Goal: Transaction & Acquisition: Book appointment/travel/reservation

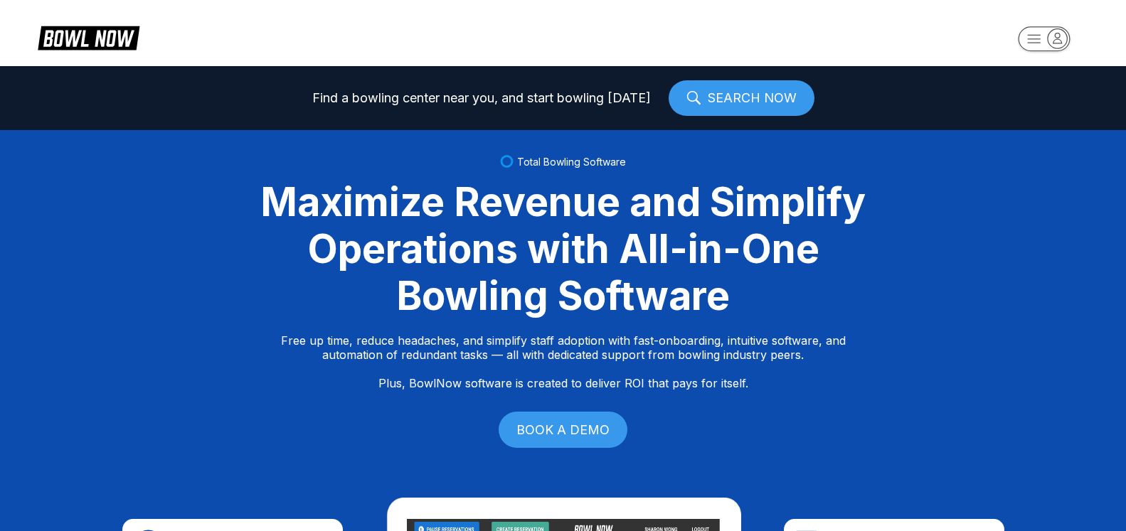
click at [1058, 40] on icon "button" at bounding box center [1056, 37] width 19 height 19
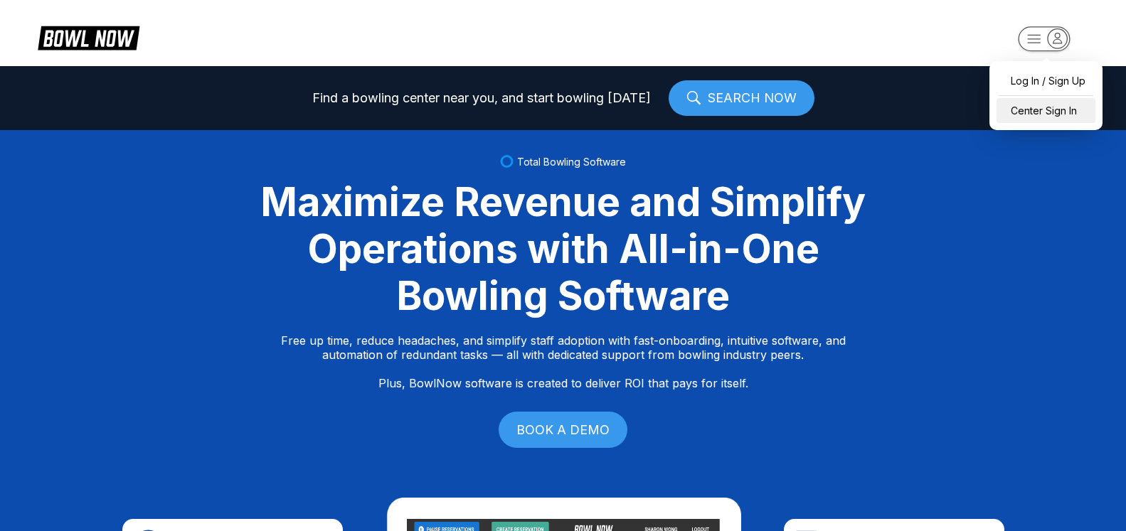
click at [1063, 111] on div "Center Sign In" at bounding box center [1045, 110] width 99 height 25
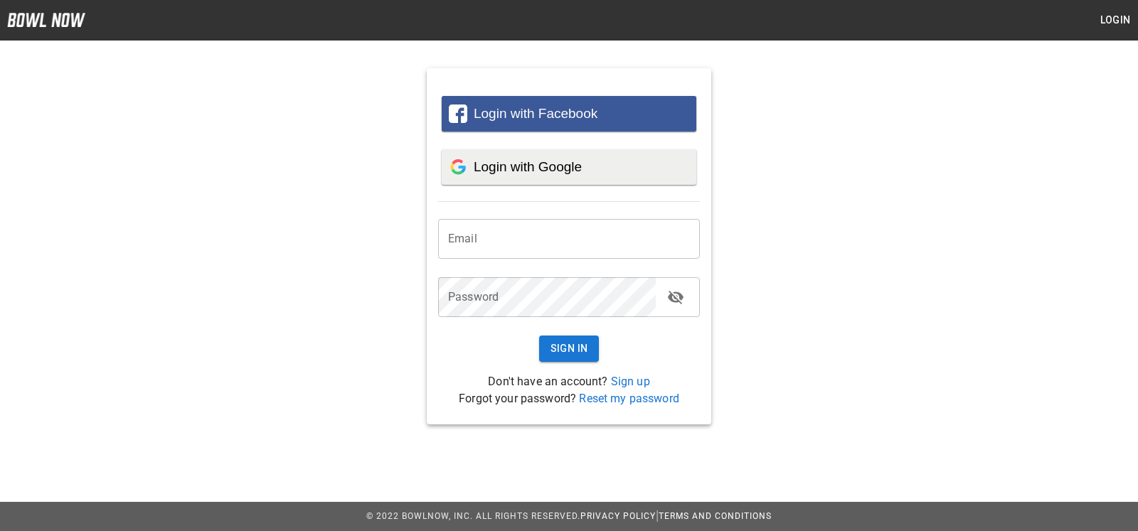
click at [550, 174] on span "Login with Google" at bounding box center [528, 166] width 108 height 15
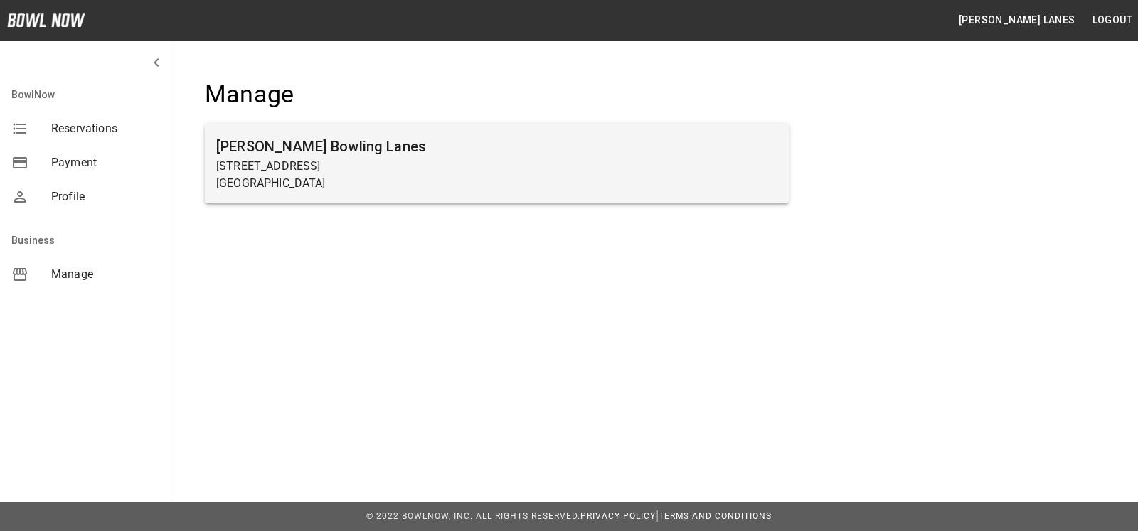
click at [361, 190] on p "Beaver Falls, PA 15010" at bounding box center [496, 183] width 561 height 17
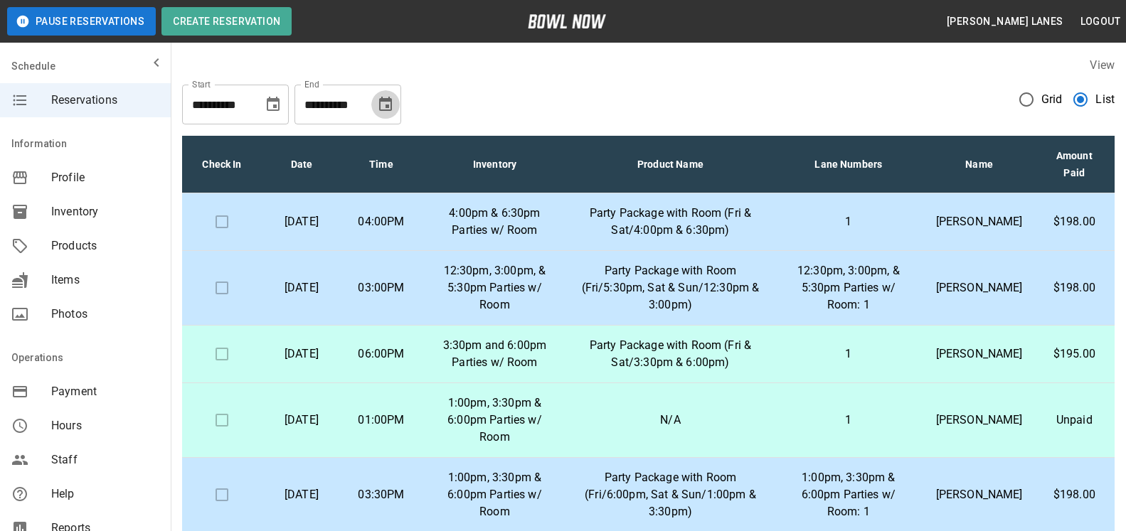
click at [387, 117] on button "Choose date, selected date is Sep 22, 2025" at bounding box center [385, 104] width 28 height 28
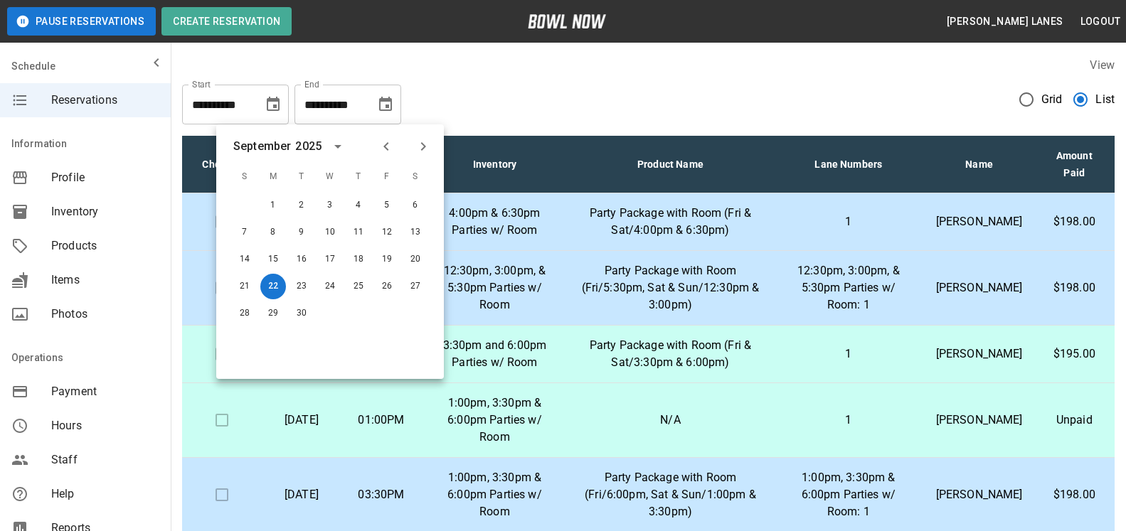
click at [418, 147] on icon "Next month" at bounding box center [423, 146] width 17 height 17
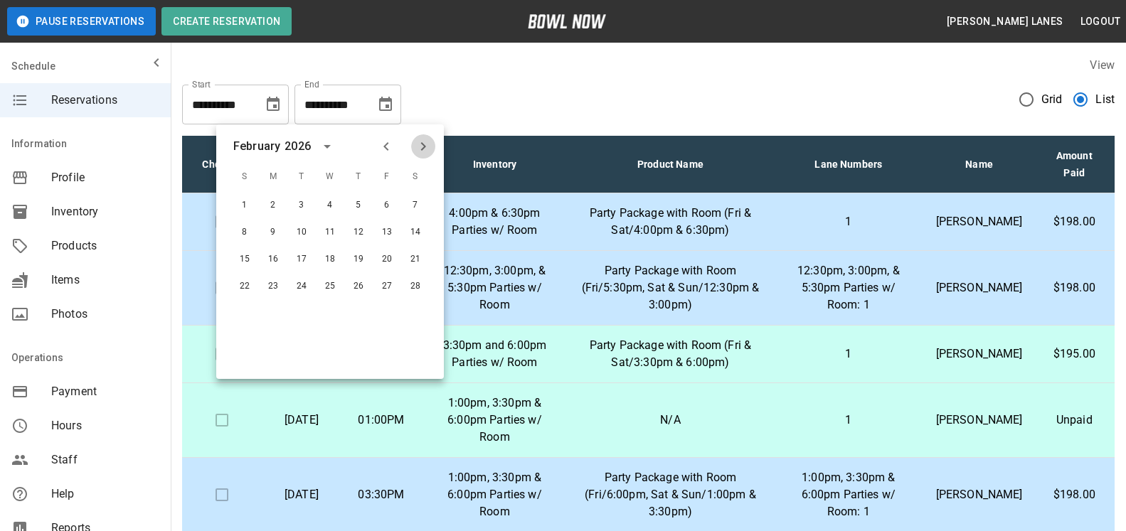
click at [429, 146] on icon "Next month" at bounding box center [423, 146] width 17 height 17
click at [357, 308] on button "30" at bounding box center [359, 314] width 26 height 26
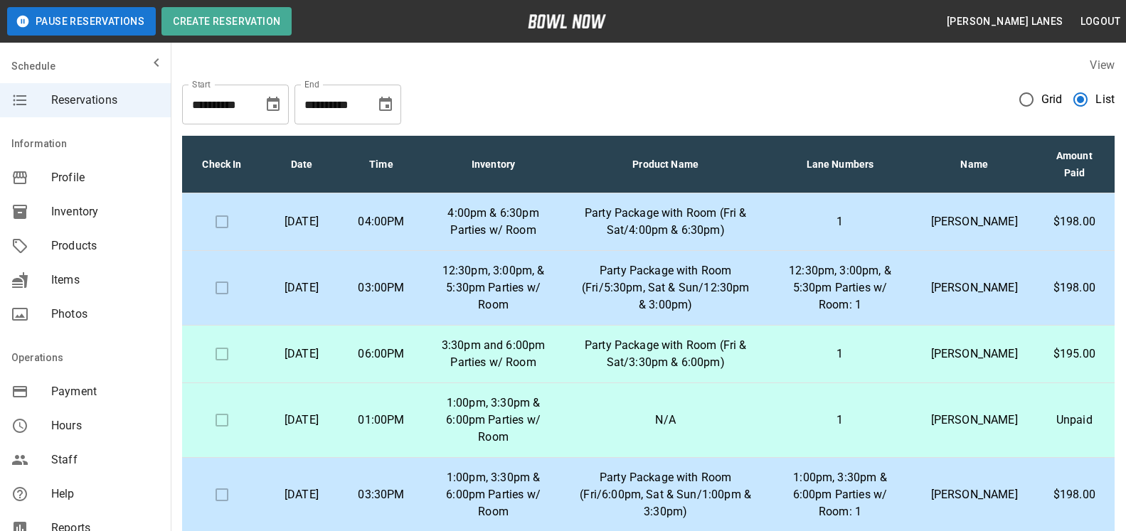
type input "**********"
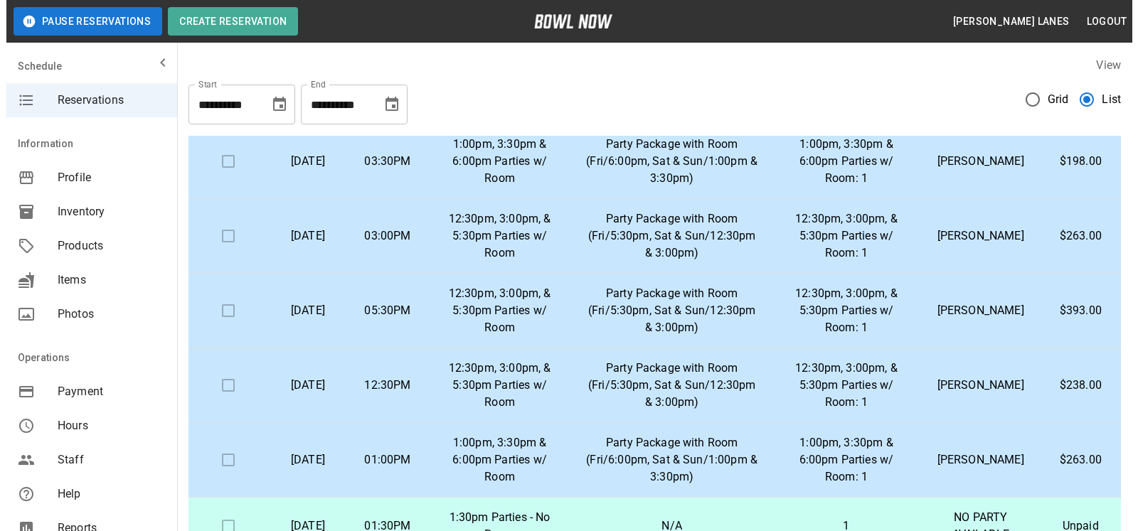
scroll to position [363, 0]
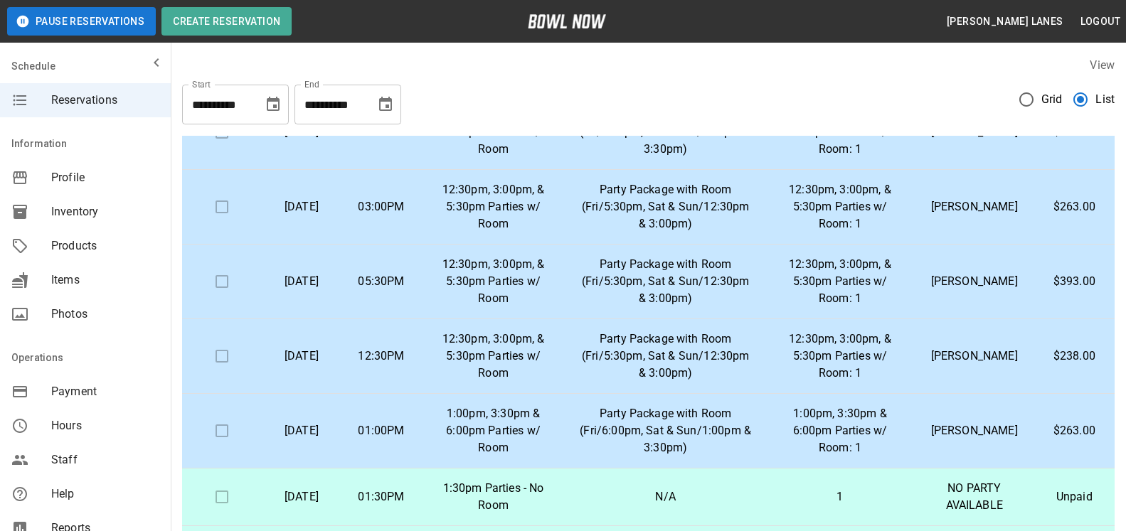
click at [909, 227] on td "12:30pm, 3:00pm, & 5:30pm Parties w/ Room: 1" at bounding box center [839, 207] width 149 height 75
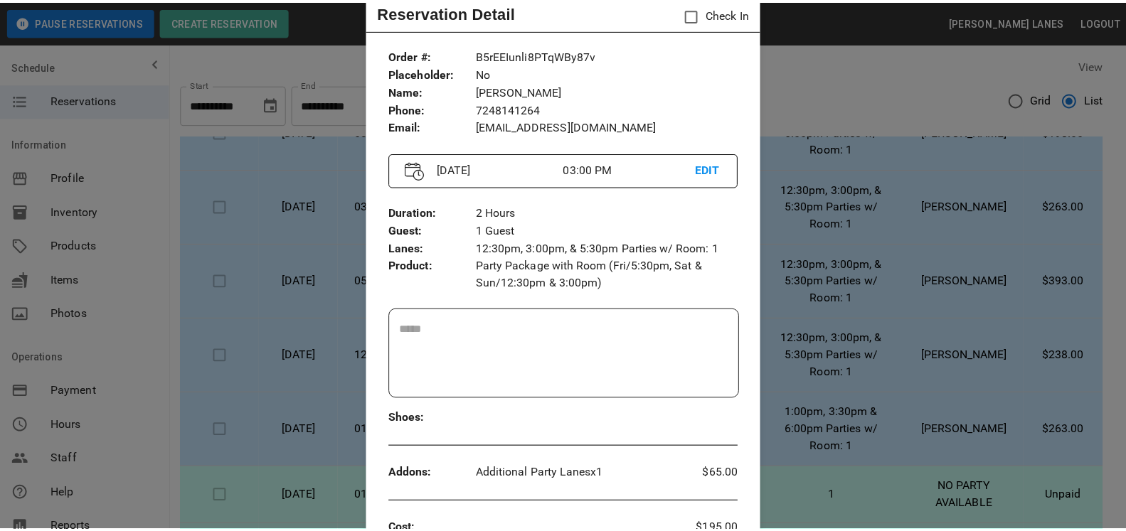
scroll to position [73, 0]
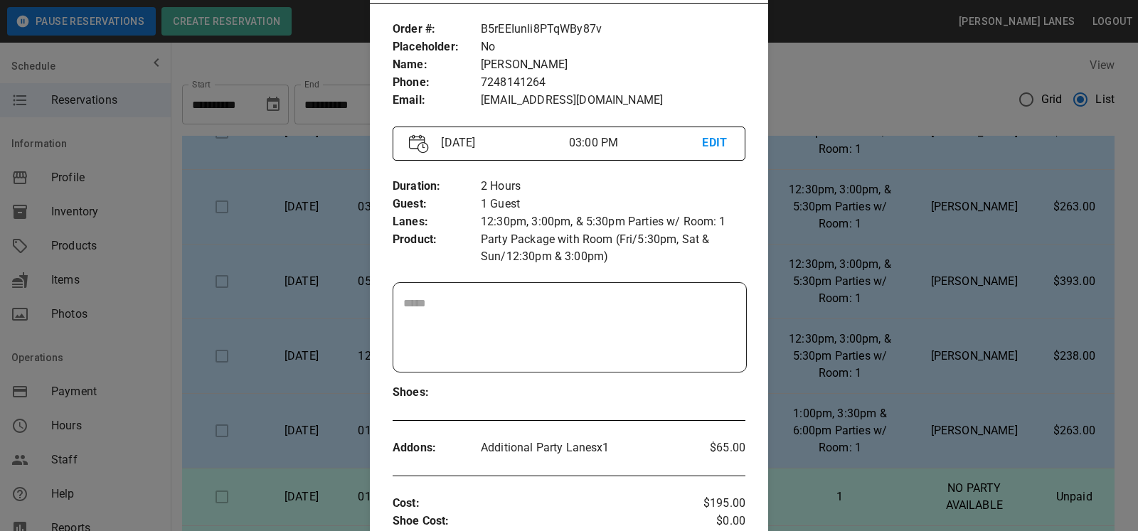
click at [980, 181] on div at bounding box center [569, 265] width 1138 height 531
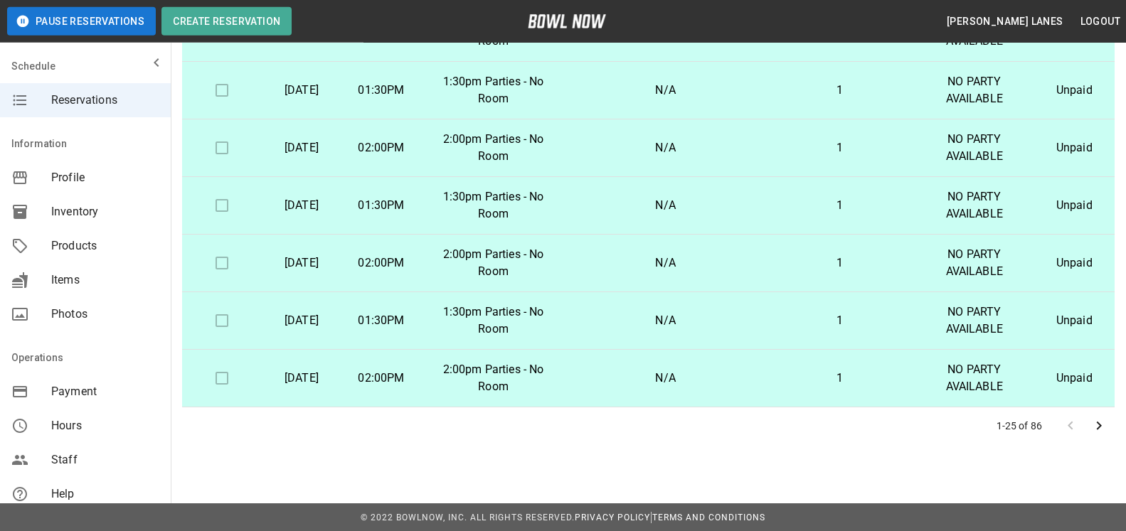
scroll to position [256, 0]
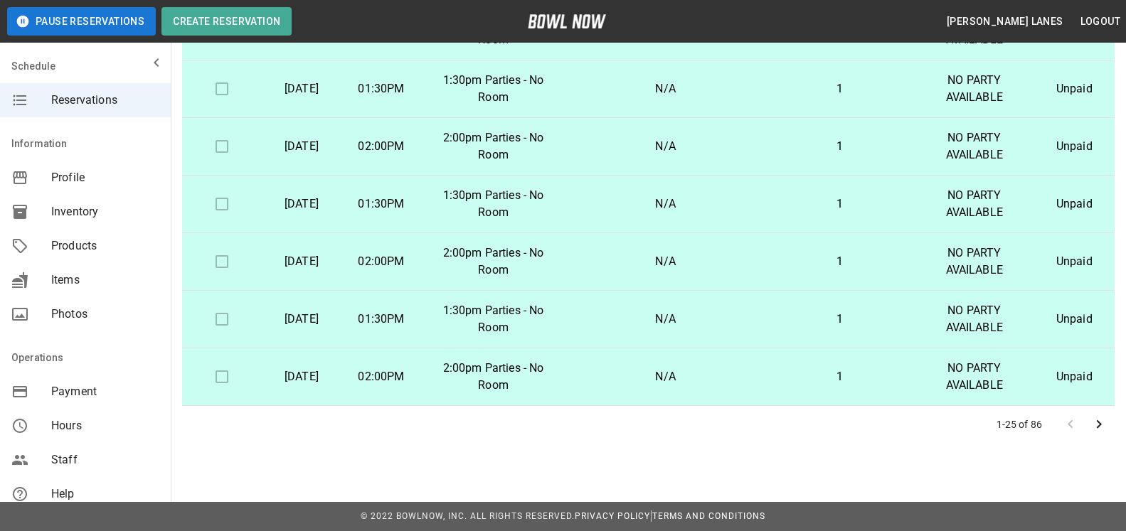
click at [1106, 422] on button "Go to next page" at bounding box center [1098, 424] width 28 height 28
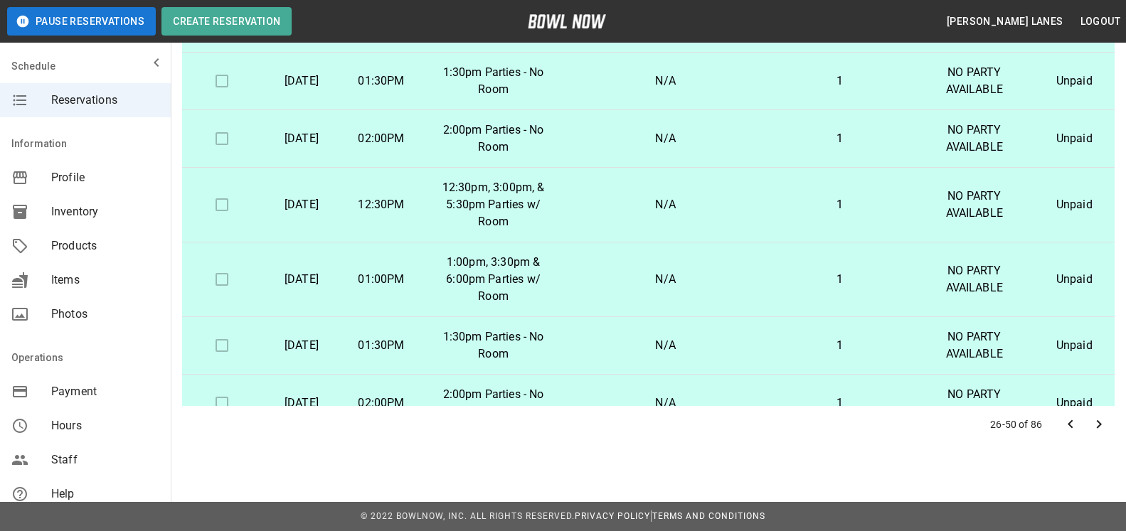
click at [1101, 427] on icon "Go to next page" at bounding box center [1098, 424] width 17 height 17
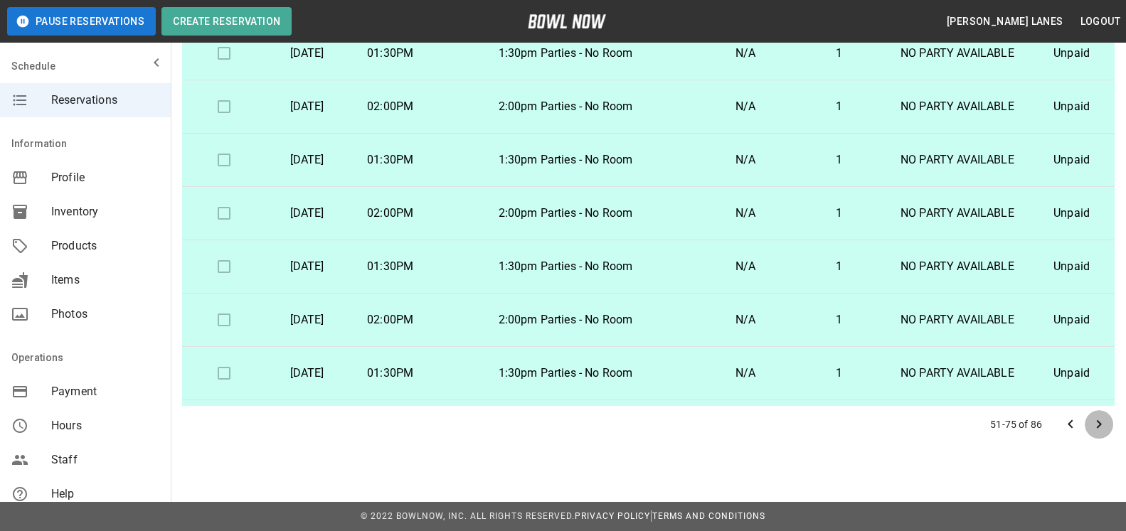
click at [1093, 425] on icon "Go to next page" at bounding box center [1098, 424] width 17 height 17
